Goal: Information Seeking & Learning: Learn about a topic

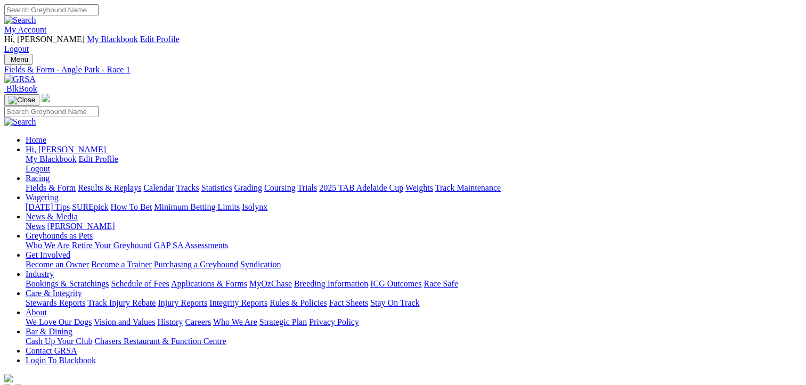
click at [40, 183] on link "Fields & Form" at bounding box center [51, 187] width 50 height 9
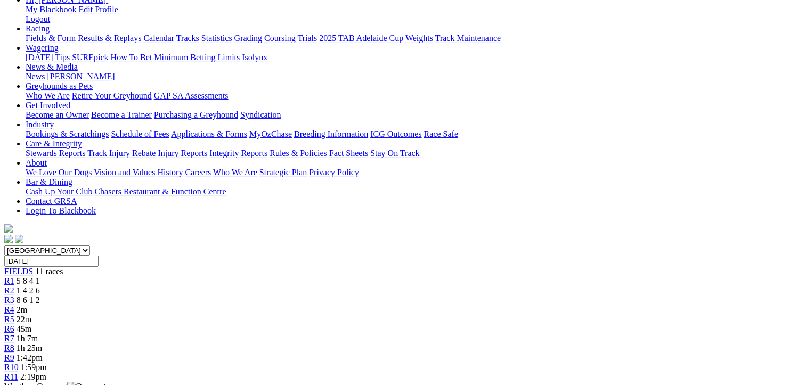
scroll to position [106, 0]
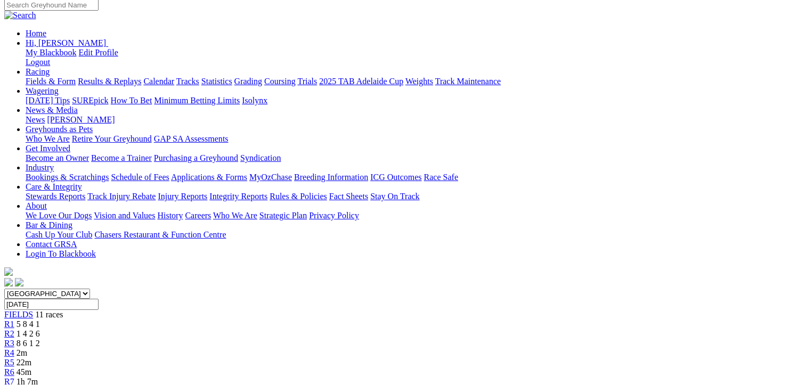
click at [212, 329] on div "R2 1 4 2 6" at bounding box center [402, 334] width 797 height 10
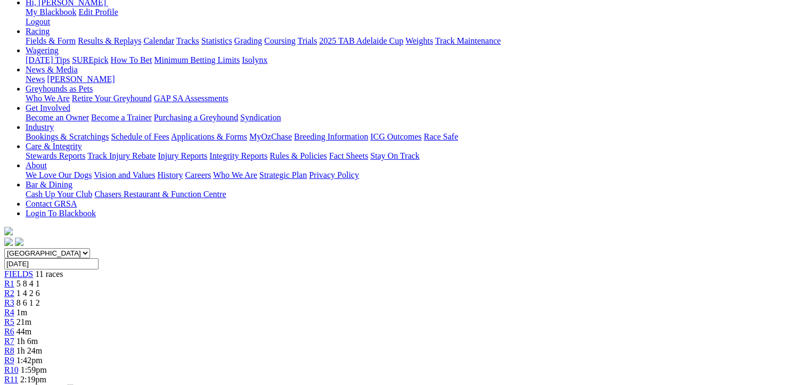
scroll to position [106, 0]
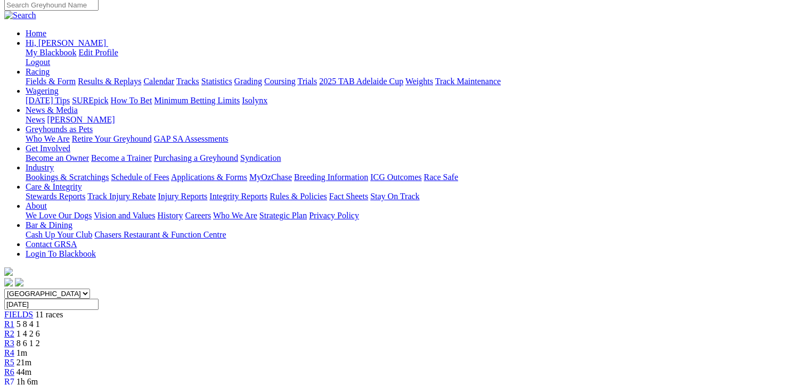
click at [14, 319] on link "R1" at bounding box center [9, 323] width 10 height 9
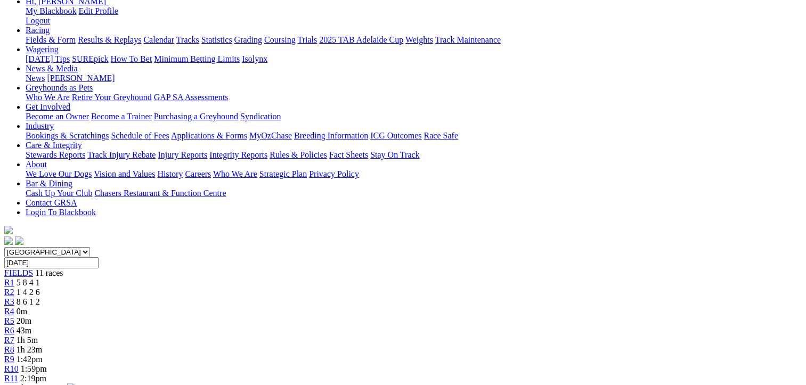
scroll to position [106, 0]
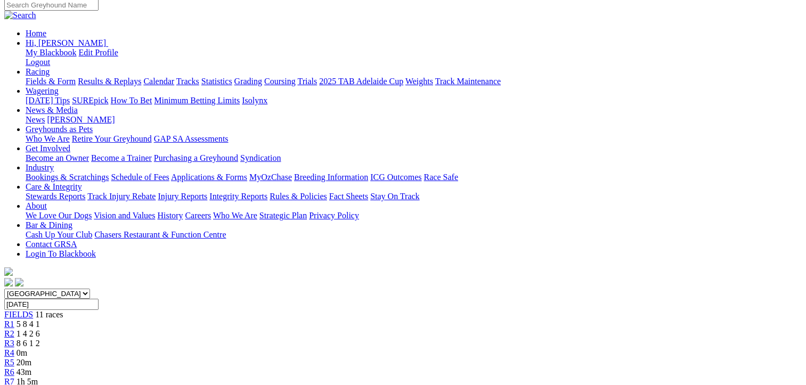
click at [40, 329] on span "1 4 2 6" at bounding box center [28, 333] width 23 height 9
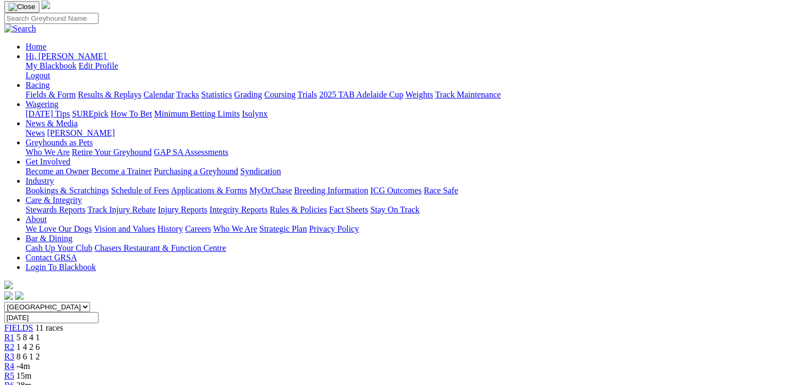
scroll to position [213, 0]
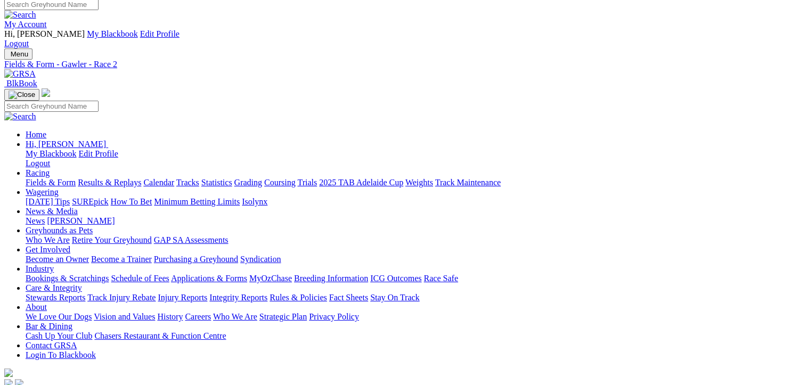
scroll to position [0, 0]
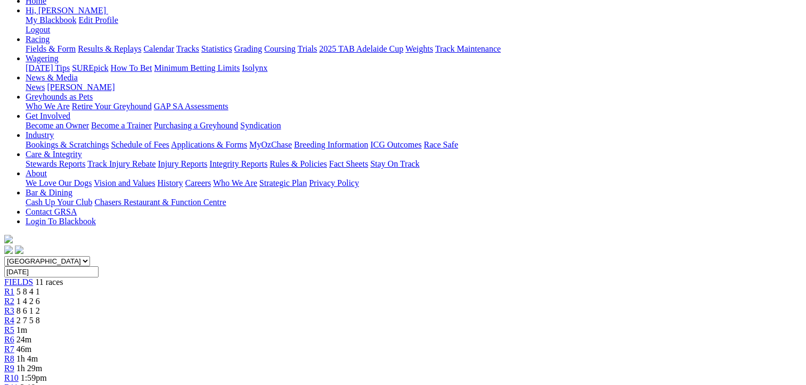
scroll to position [160, 0]
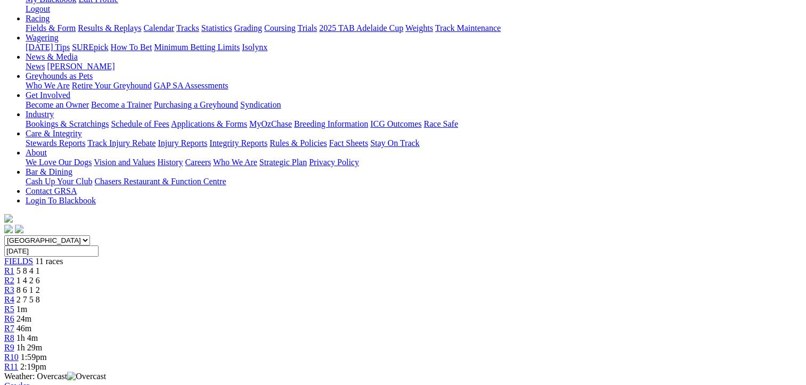
click at [40, 295] on span "2 7 5 8" at bounding box center [28, 299] width 23 height 9
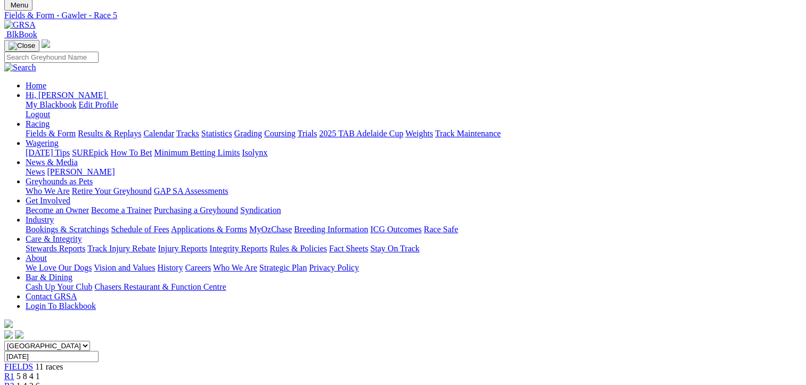
scroll to position [53, 0]
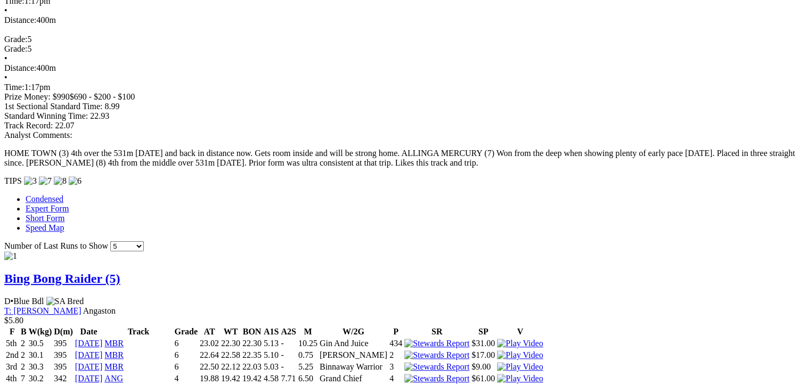
scroll to position [852, 0]
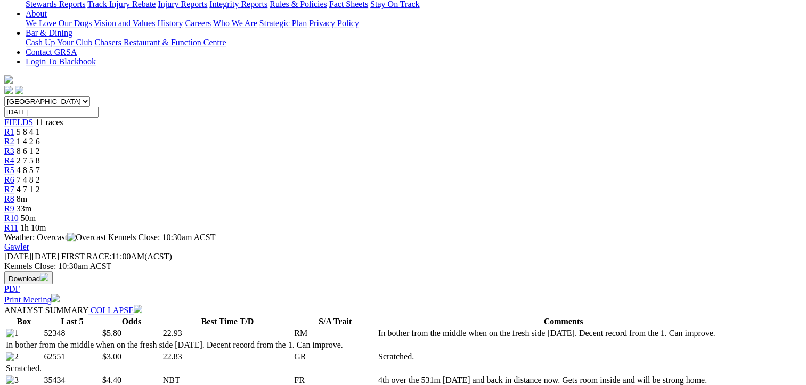
scroll to position [160, 0]
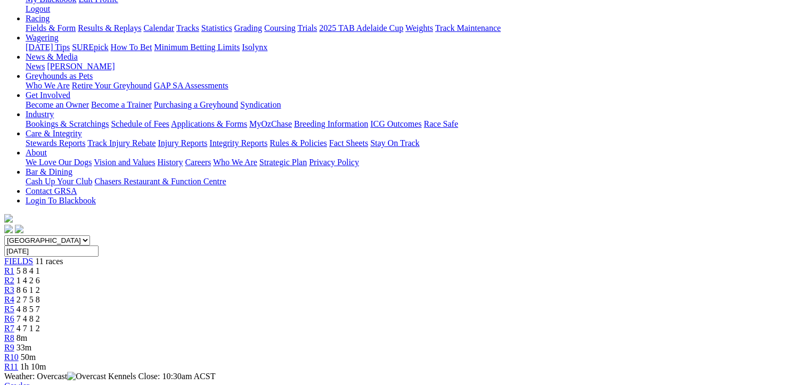
click at [40, 305] on span "4 8 5 7" at bounding box center [28, 309] width 23 height 9
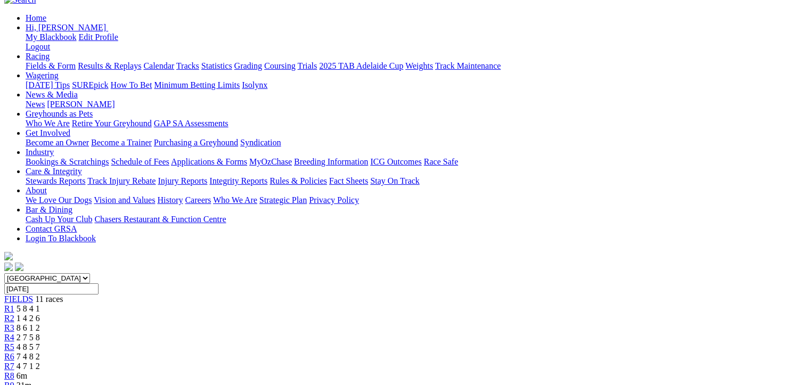
scroll to position [213, 0]
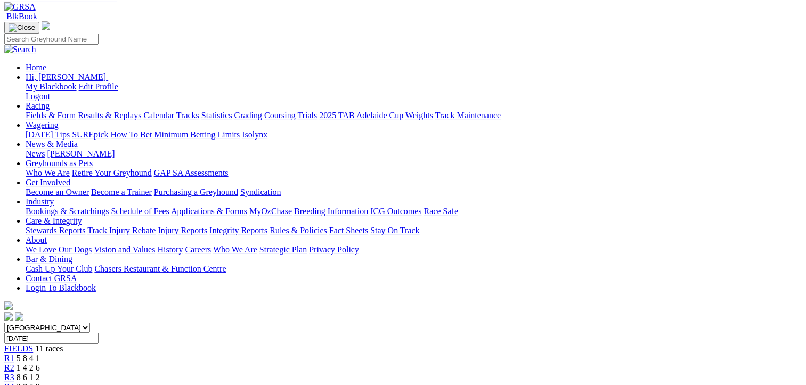
scroll to position [0, 0]
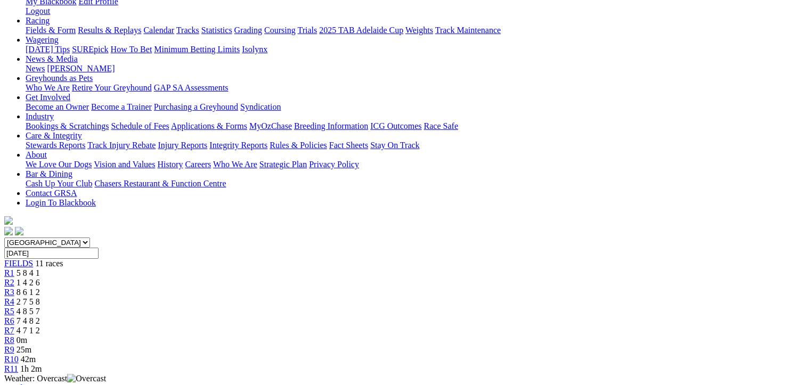
scroll to position [160, 0]
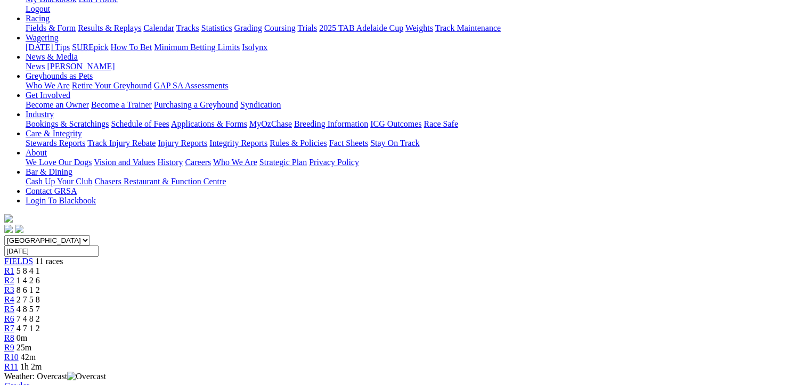
click at [40, 324] on span "4 7 1 2" at bounding box center [28, 328] width 23 height 9
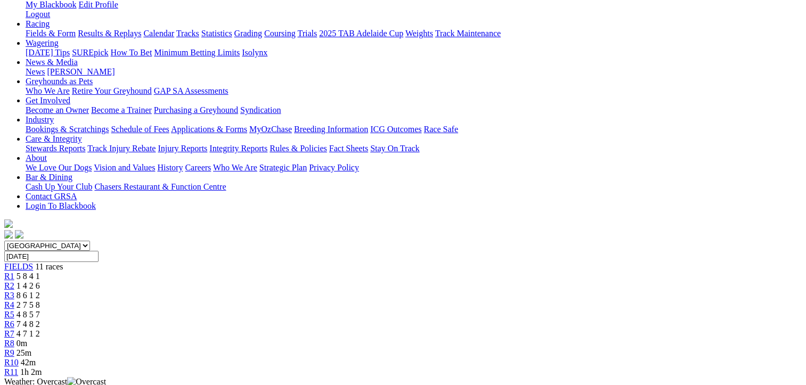
scroll to position [160, 0]
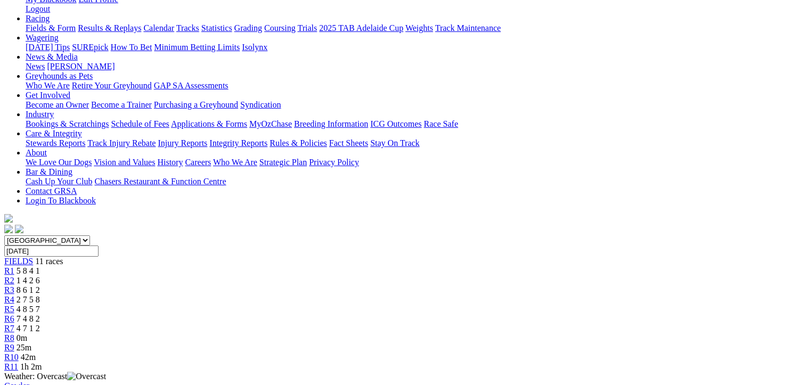
click at [40, 314] on span "7 4 8 2" at bounding box center [28, 318] width 23 height 9
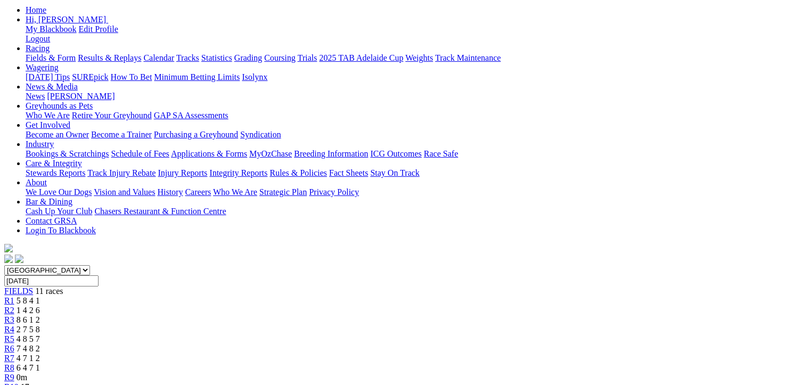
scroll to position [213, 0]
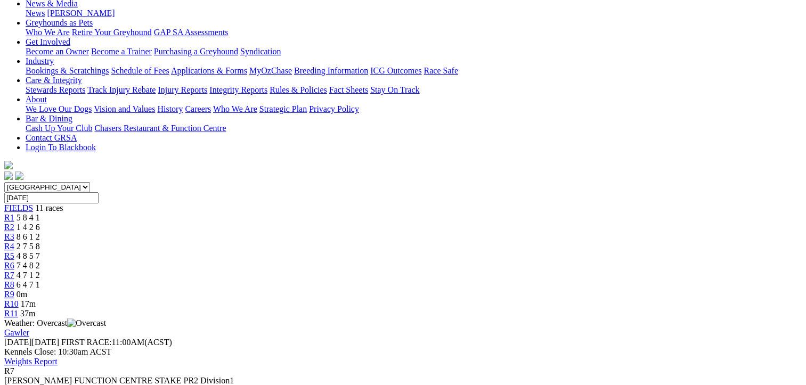
scroll to position [0, 0]
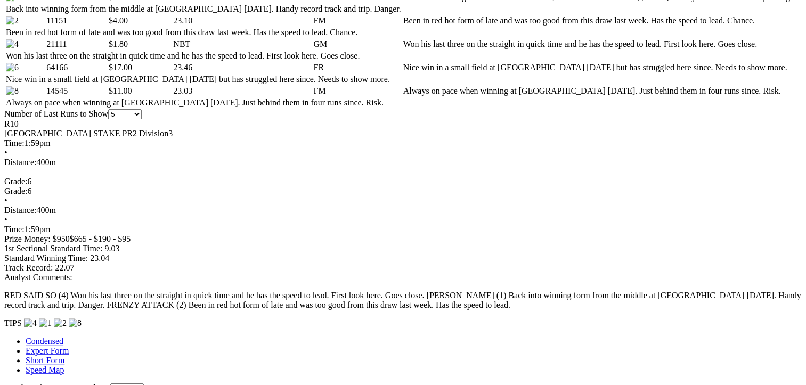
scroll to position [639, 0]
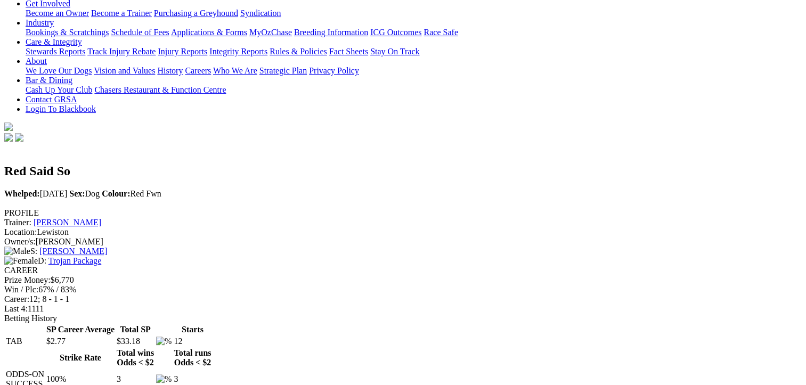
scroll to position [106, 0]
